Goal: Navigation & Orientation: Find specific page/section

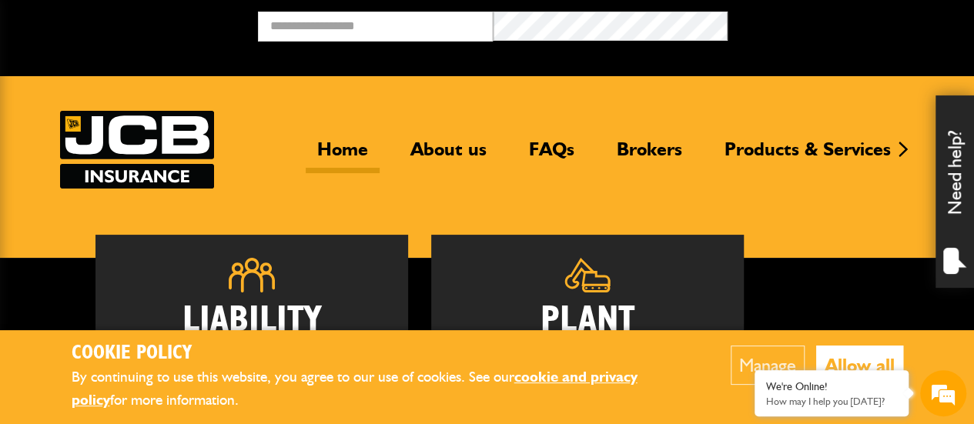
click at [848, 358] on button "Allow all" at bounding box center [859, 365] width 87 height 39
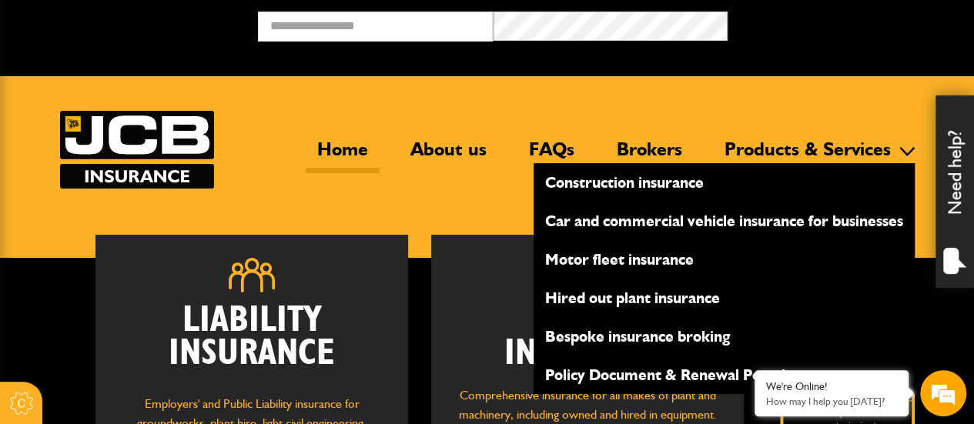
click at [768, 149] on link "Products & Services" at bounding box center [807, 155] width 189 height 35
